Goal: Navigation & Orientation: Find specific page/section

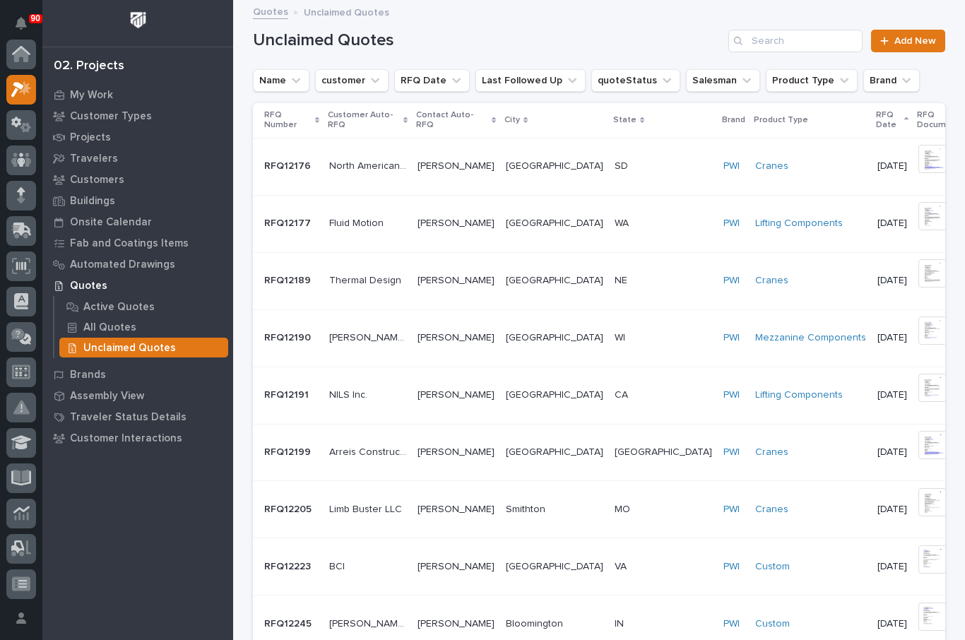
click at [88, 97] on p "My Work" at bounding box center [91, 95] width 43 height 13
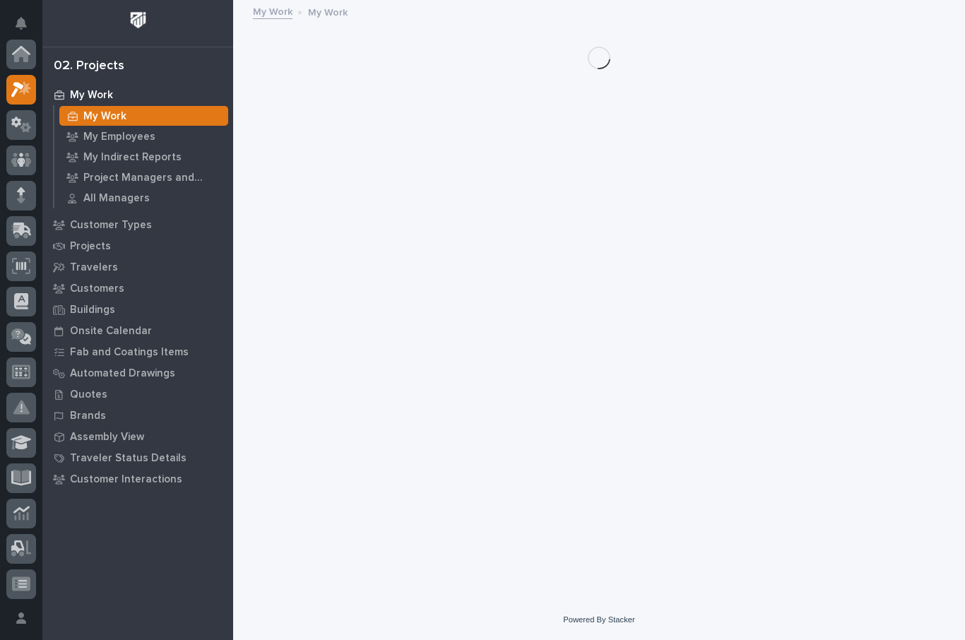
scroll to position [35, 0]
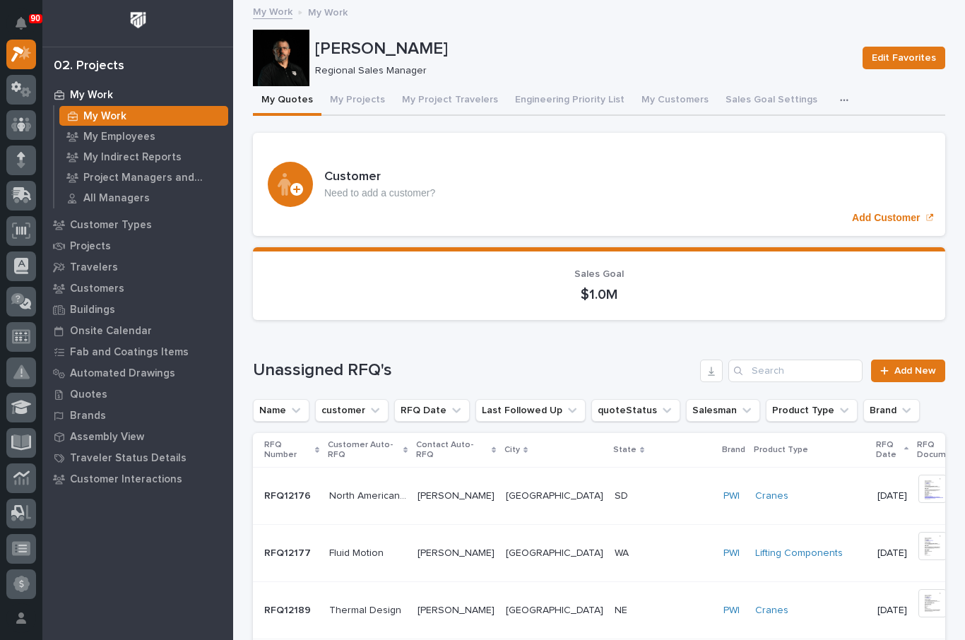
click at [121, 138] on p "My Employees" at bounding box center [119, 137] width 72 height 13
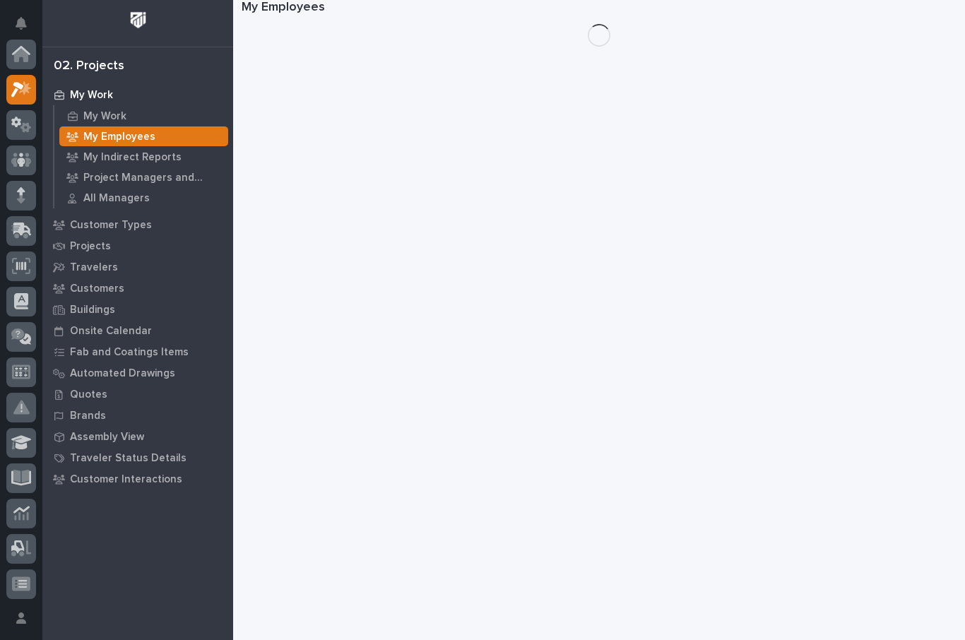
scroll to position [35, 0]
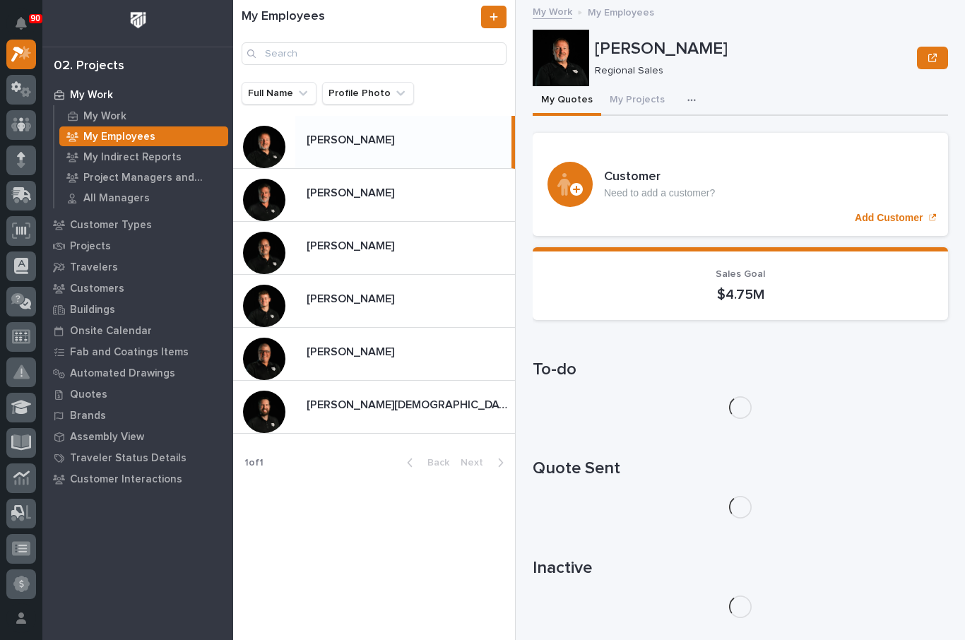
click at [346, 407] on p "[PERSON_NAME][DEMOGRAPHIC_DATA]" at bounding box center [408, 403] width 205 height 16
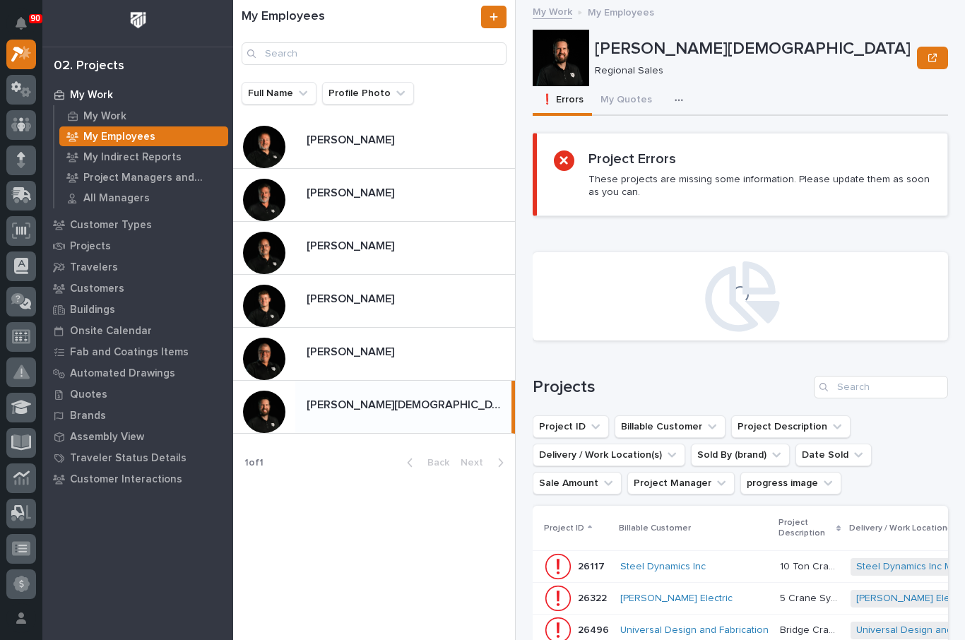
click at [631, 99] on button "My Quotes" at bounding box center [626, 101] width 68 height 30
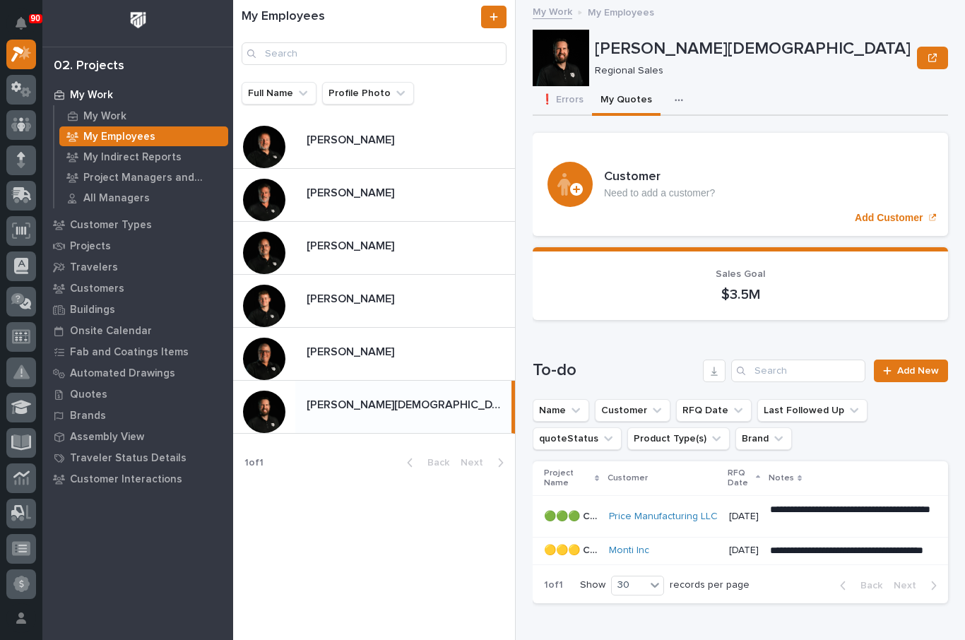
click at [679, 100] on icon "button" at bounding box center [678, 100] width 8 height 10
click at [622, 141] on span "My Projects" at bounding box center [614, 138] width 52 height 13
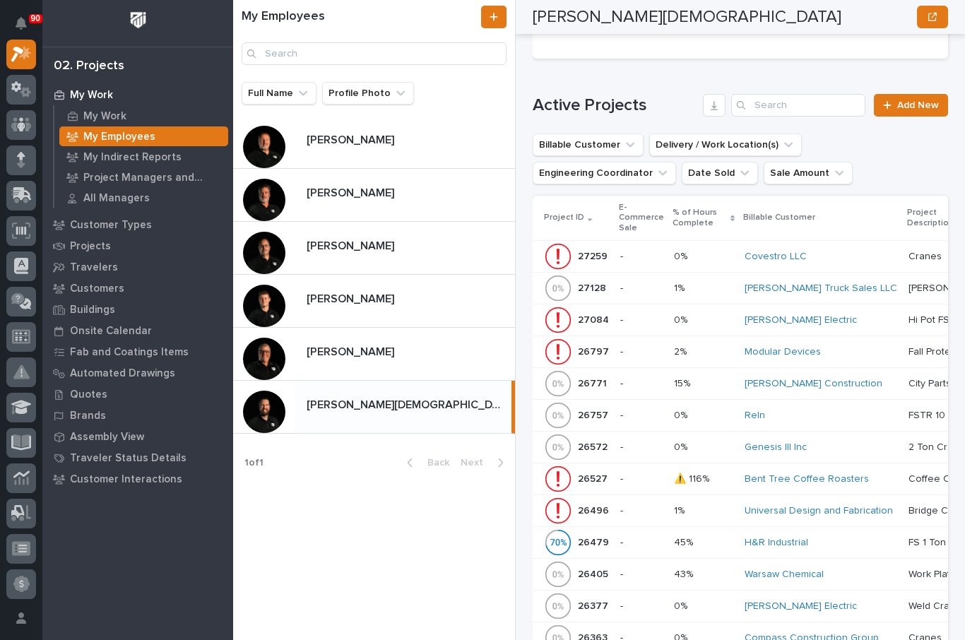
scroll to position [616, 0]
click at [840, 250] on div "Covestro LLC" at bounding box center [820, 256] width 153 height 12
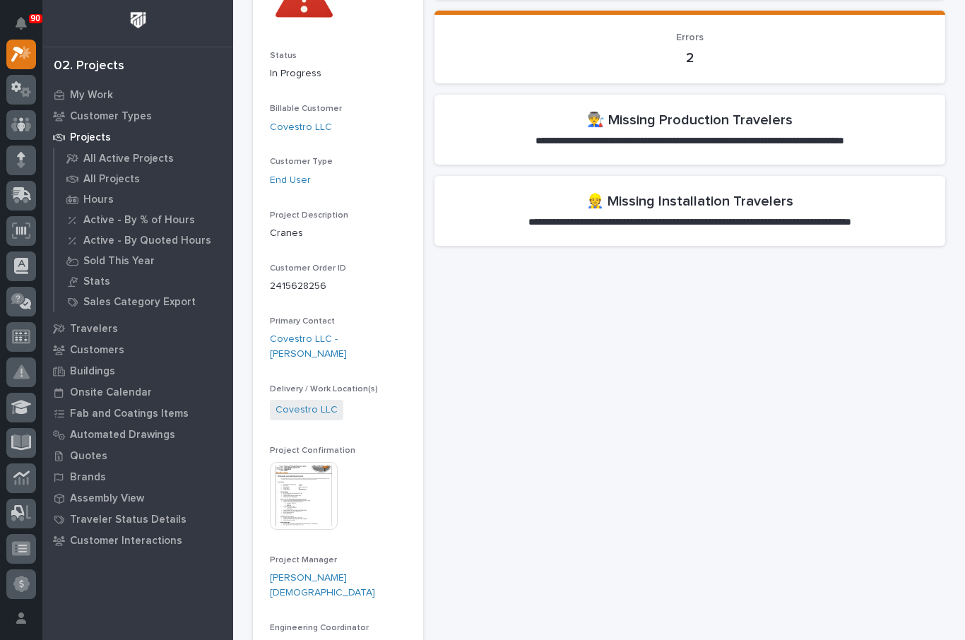
scroll to position [175, 0]
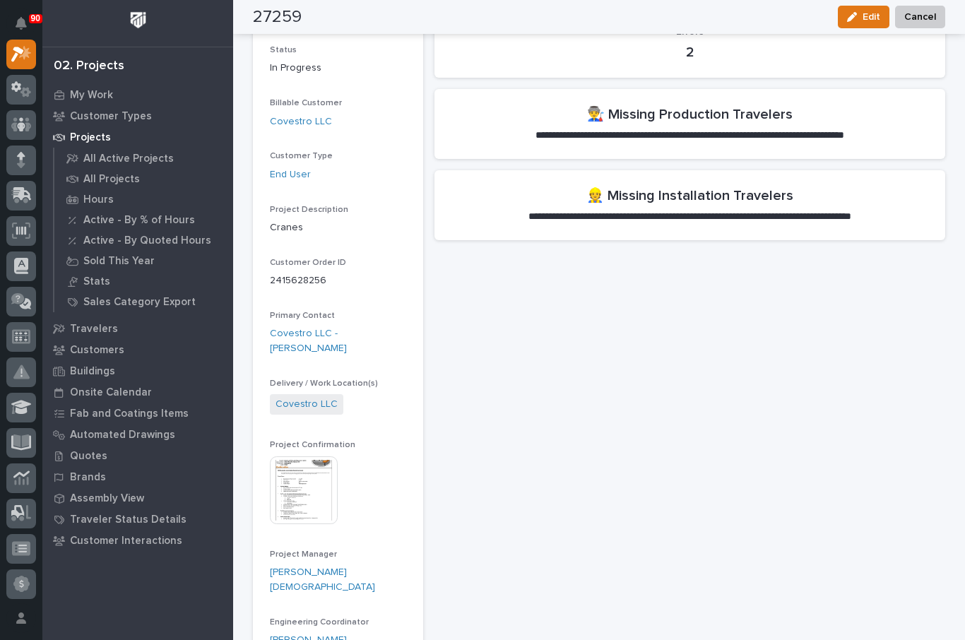
click at [286, 482] on img at bounding box center [304, 490] width 68 height 68
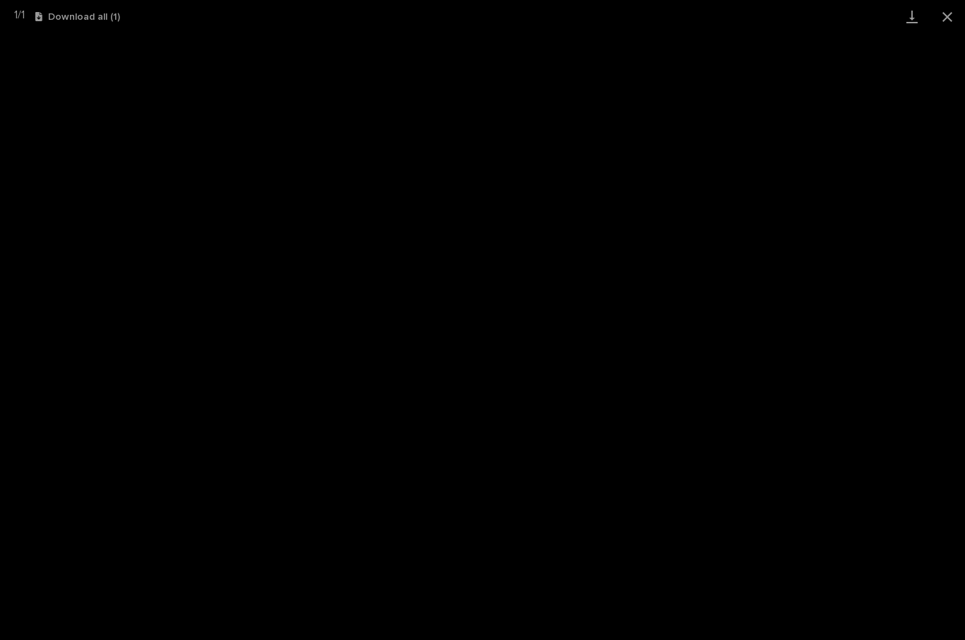
click at [948, 22] on button "Close gallery" at bounding box center [946, 16] width 35 height 33
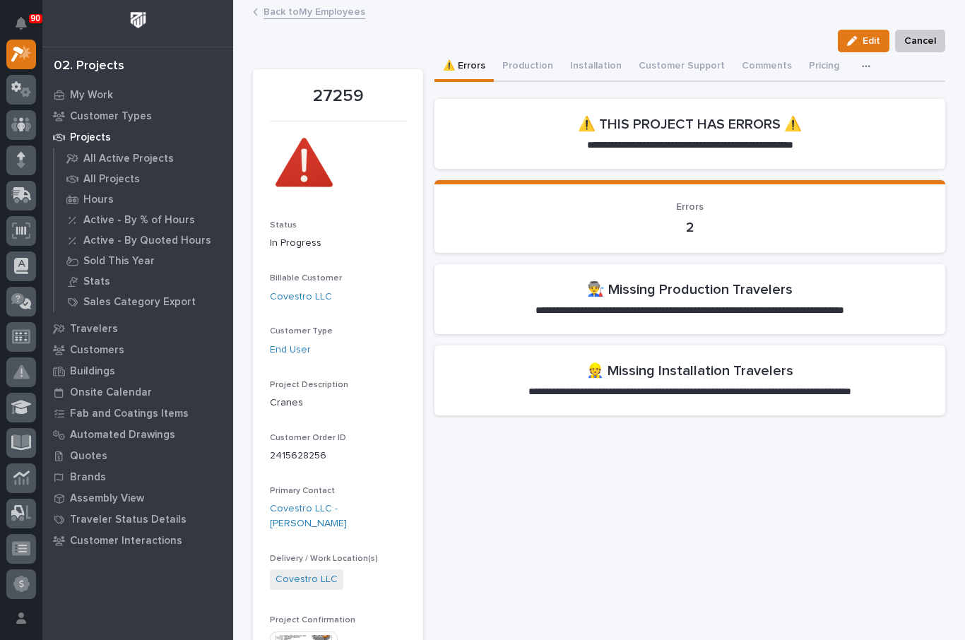
scroll to position [0, 0]
click at [323, 13] on link "Back to My Employees" at bounding box center [314, 11] width 102 height 16
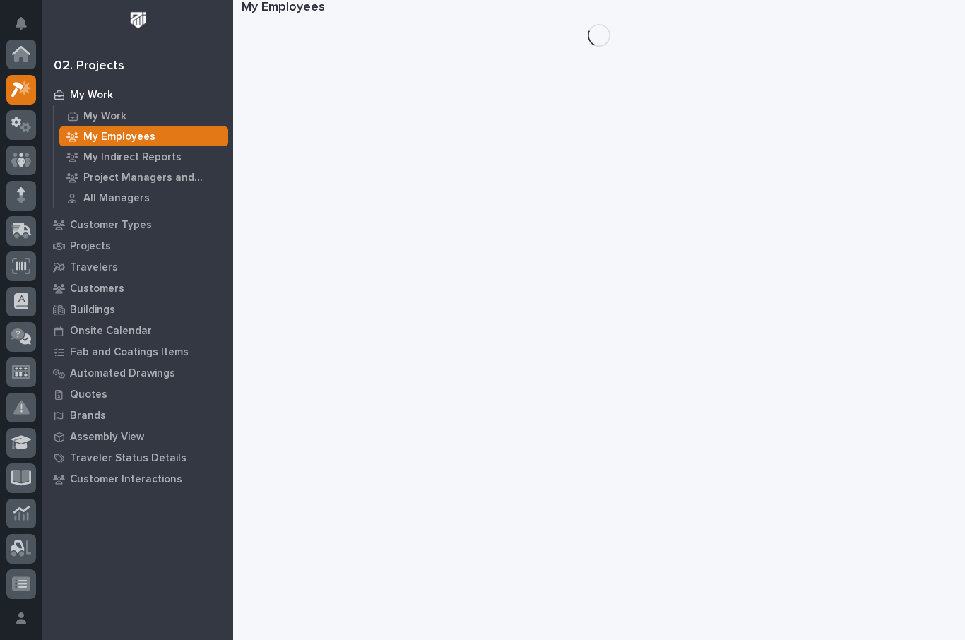
scroll to position [38, 0]
